Goal: Task Accomplishment & Management: Use online tool/utility

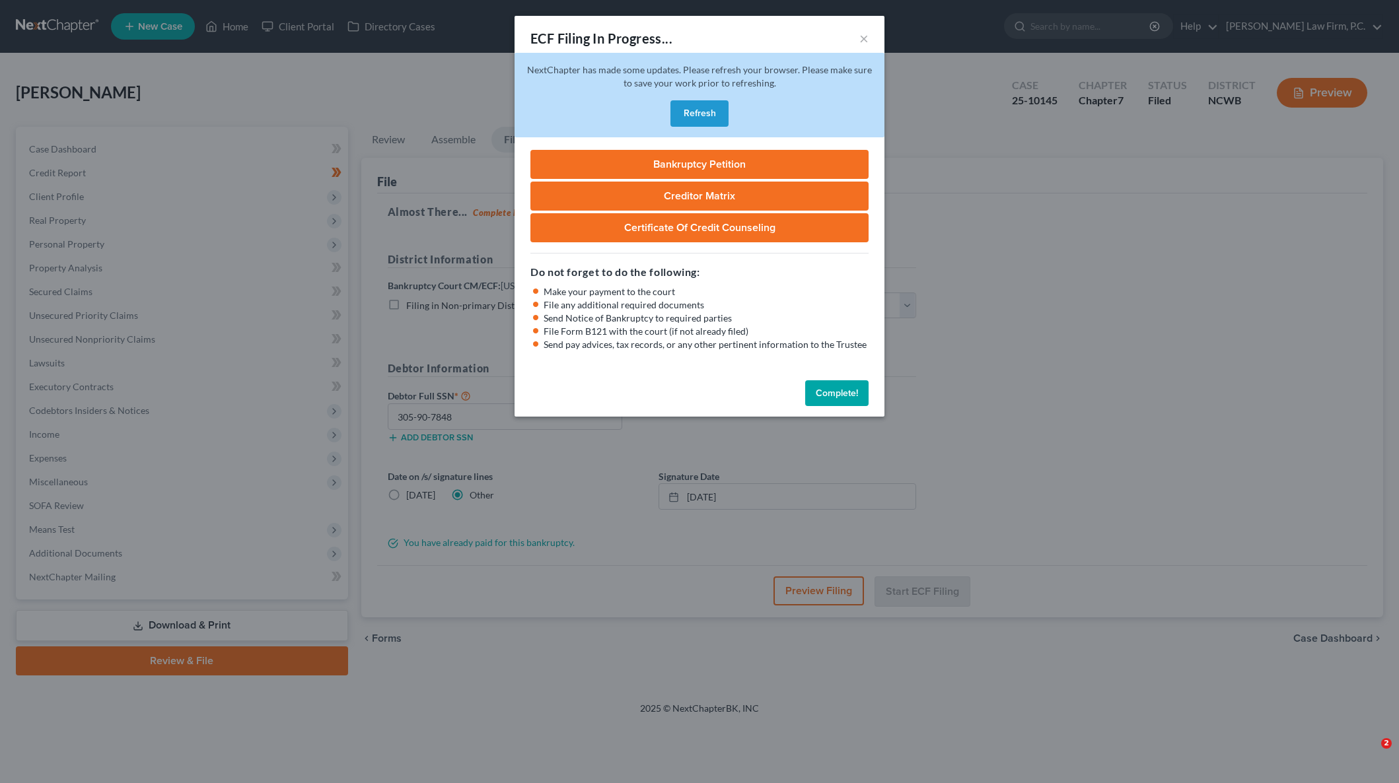
select select "0"
click at [867, 35] on div "ECF Filing In Progress... ×" at bounding box center [699, 38] width 370 height 45
click at [866, 35] on button "×" at bounding box center [863, 38] width 9 height 16
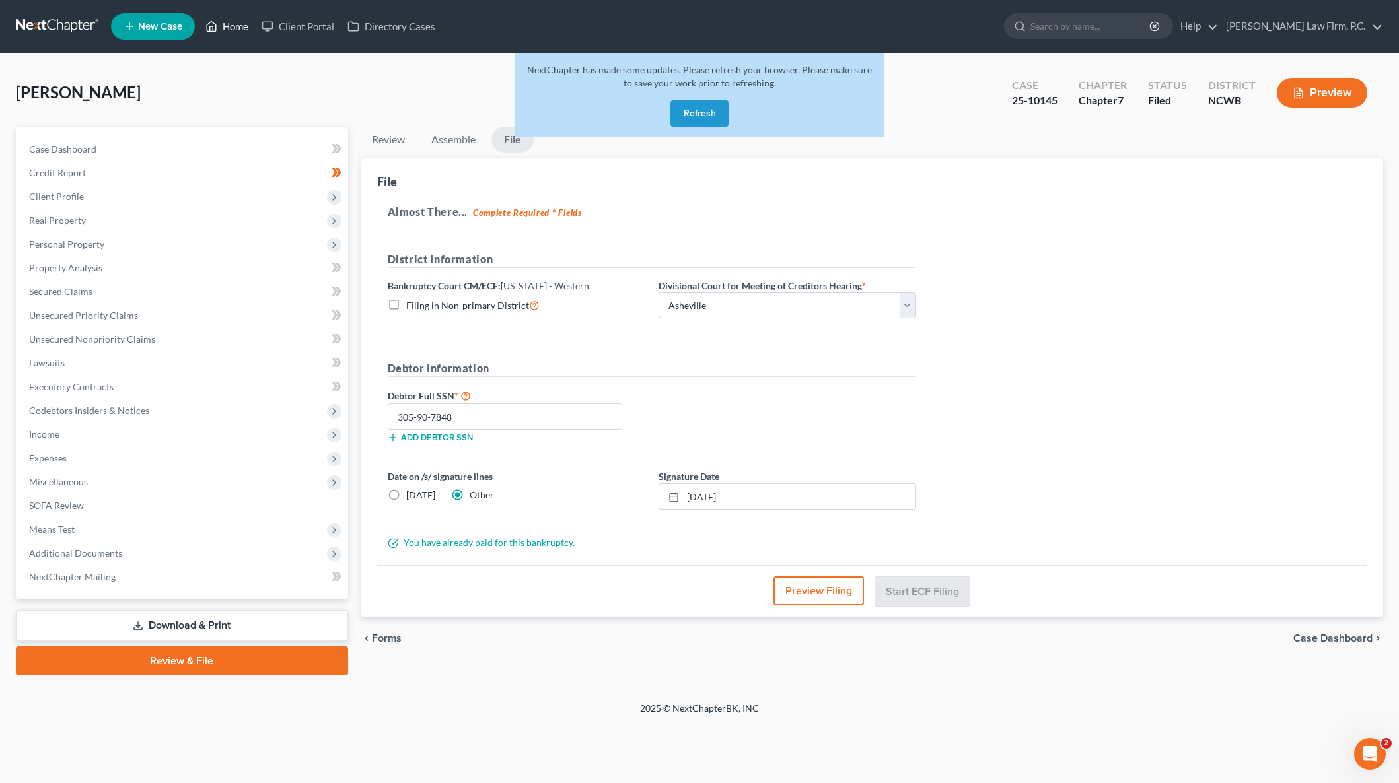
click at [225, 27] on link "Home" at bounding box center [227, 27] width 56 height 24
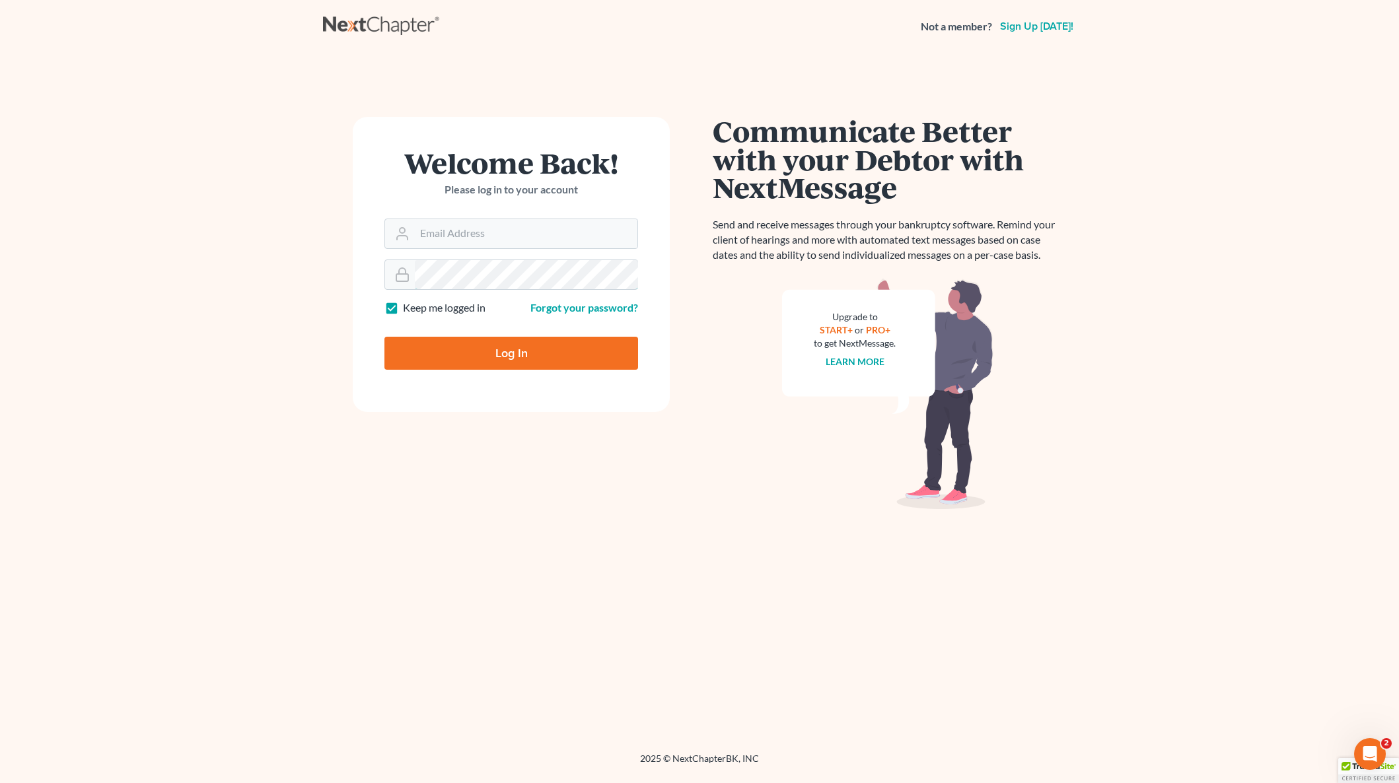
type input "todd@matneymosley.com"
click at [457, 357] on input "Log In" at bounding box center [511, 353] width 254 height 33
type input "Thinking..."
